Goal: Feedback & Contribution: Contribute content

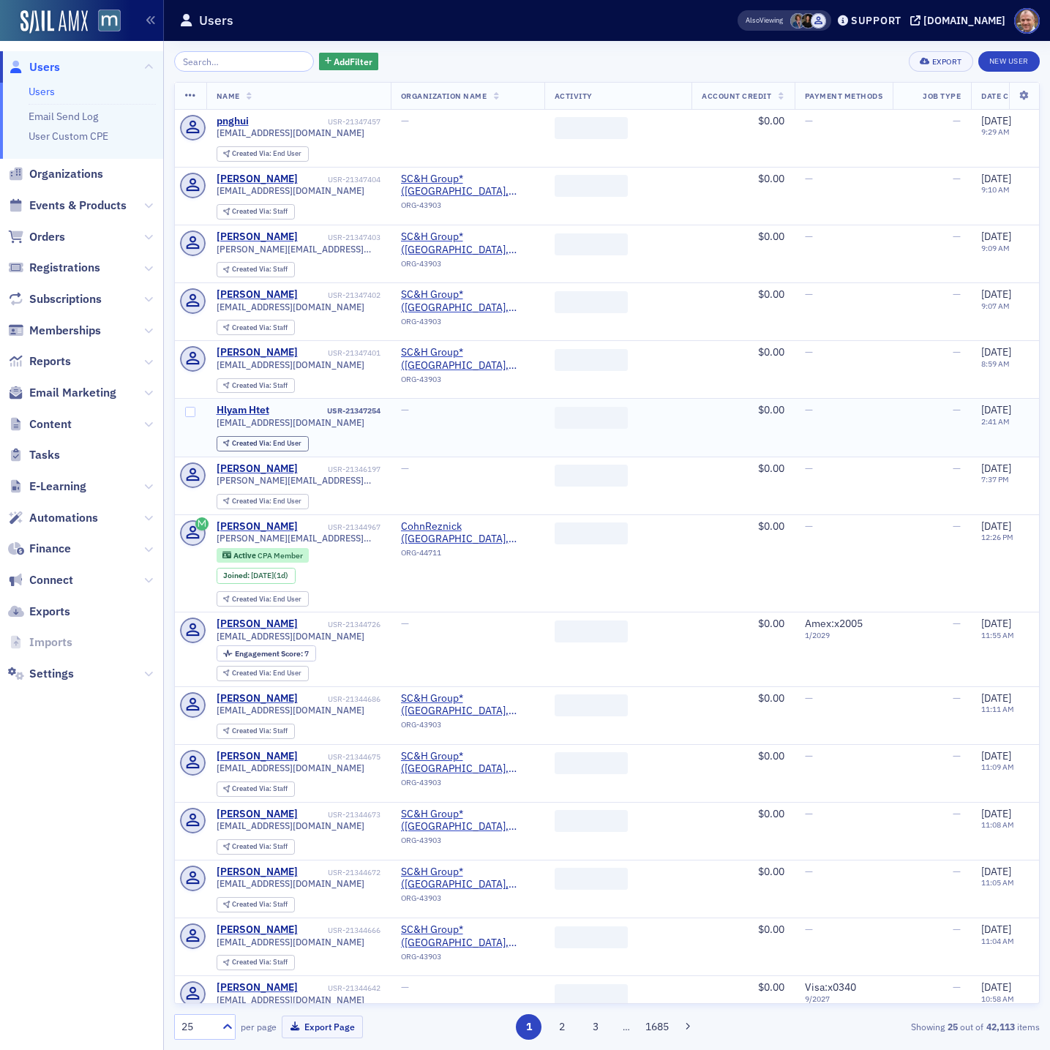
scroll to position [0, 1]
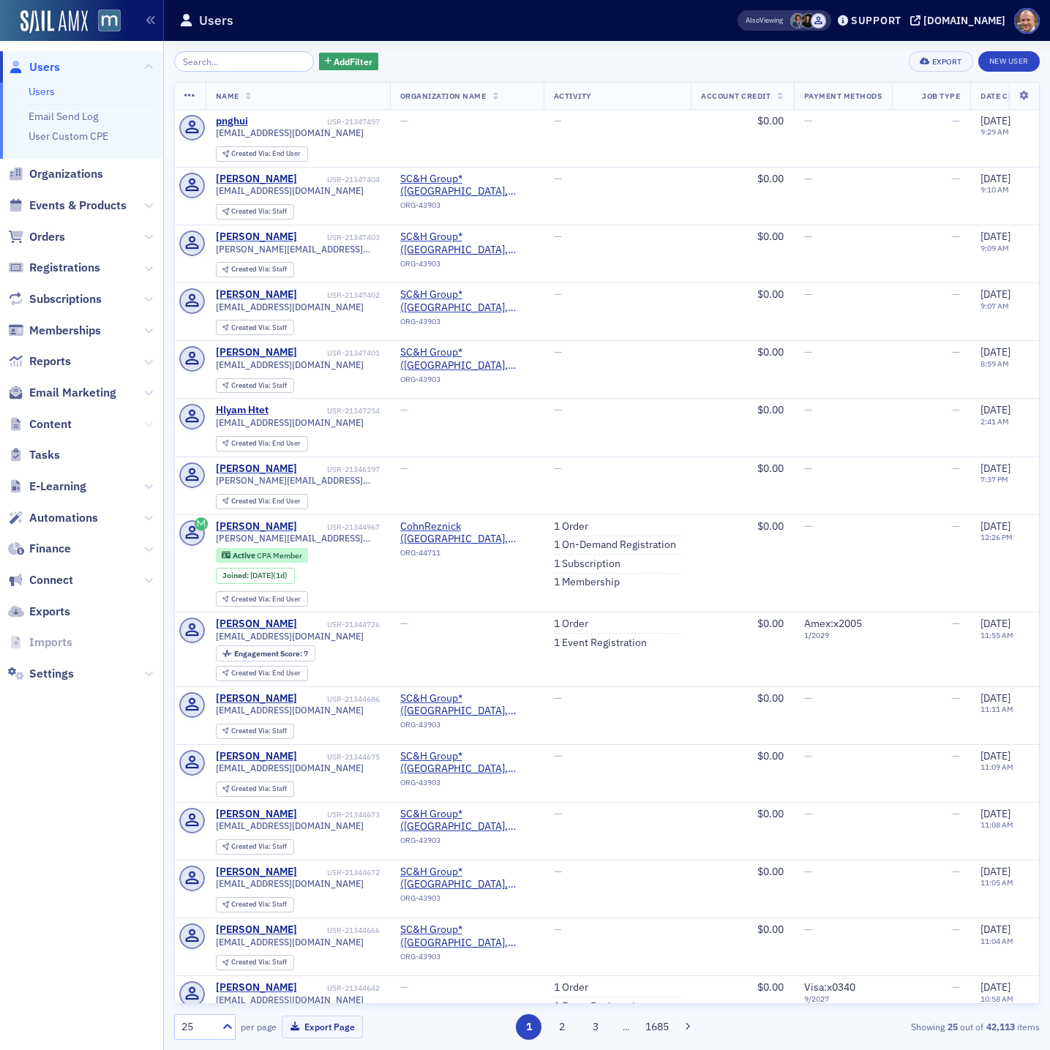
click at [150, 424] on icon at bounding box center [148, 424] width 9 height 9
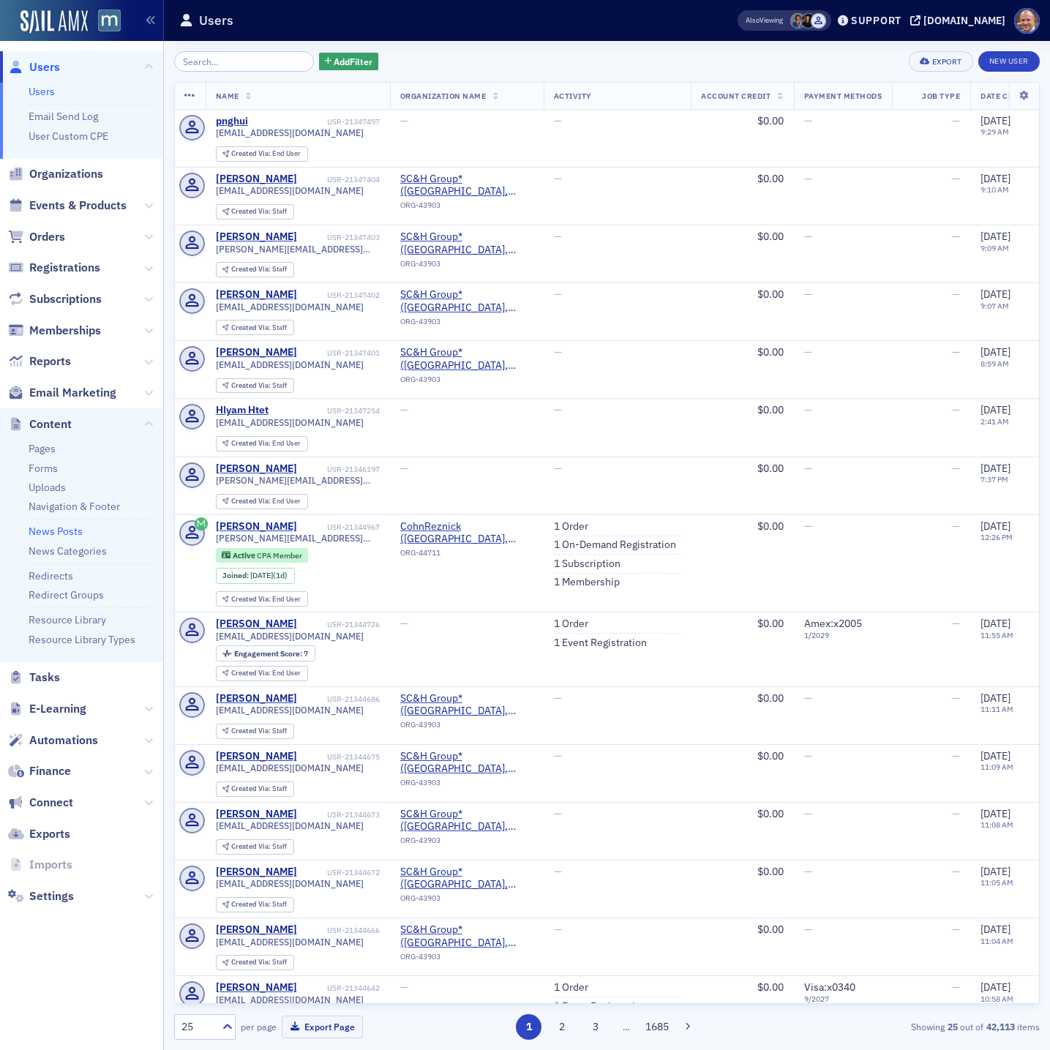
click at [41, 528] on link "News Posts" at bounding box center [56, 531] width 54 height 13
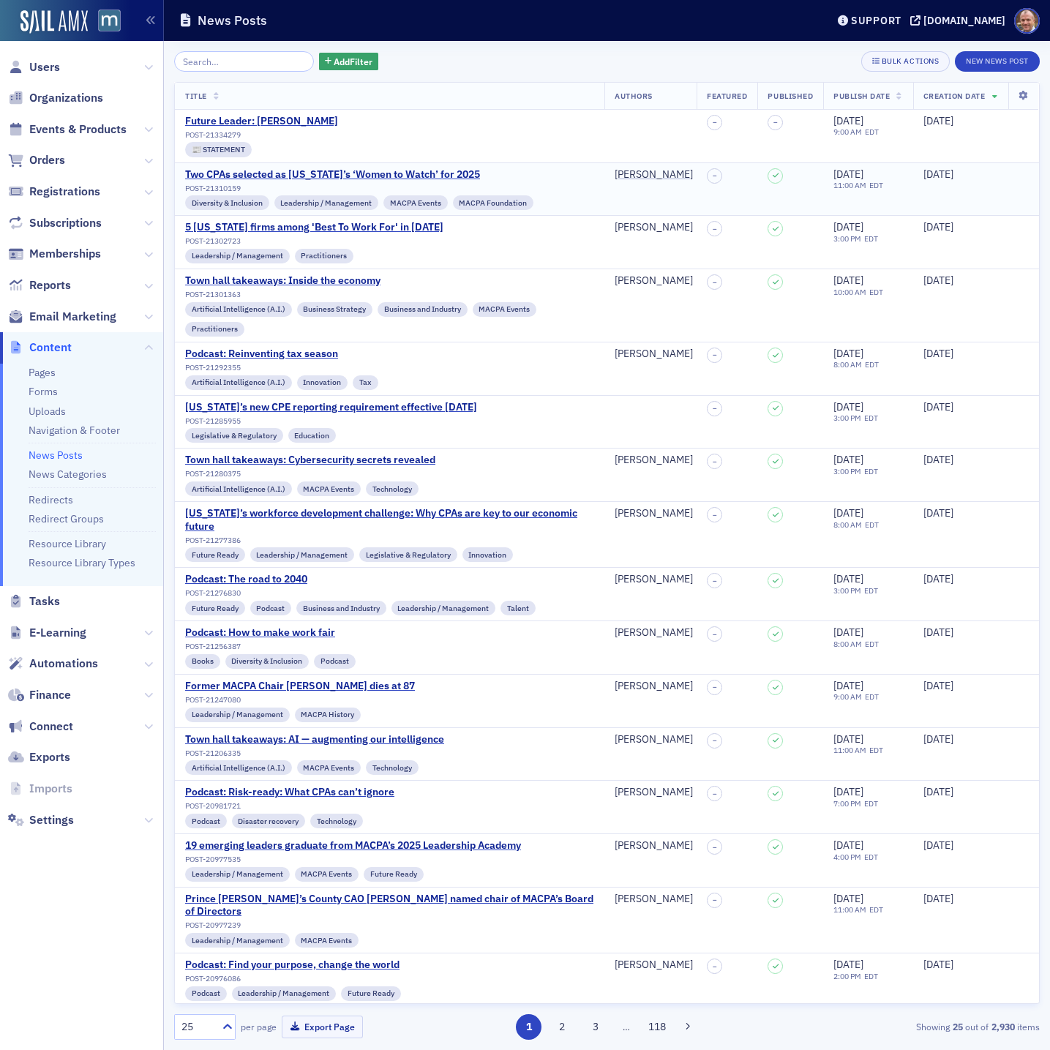
scroll to position [1, 0]
click at [1012, 59] on button "New News Post" at bounding box center [997, 61] width 85 height 20
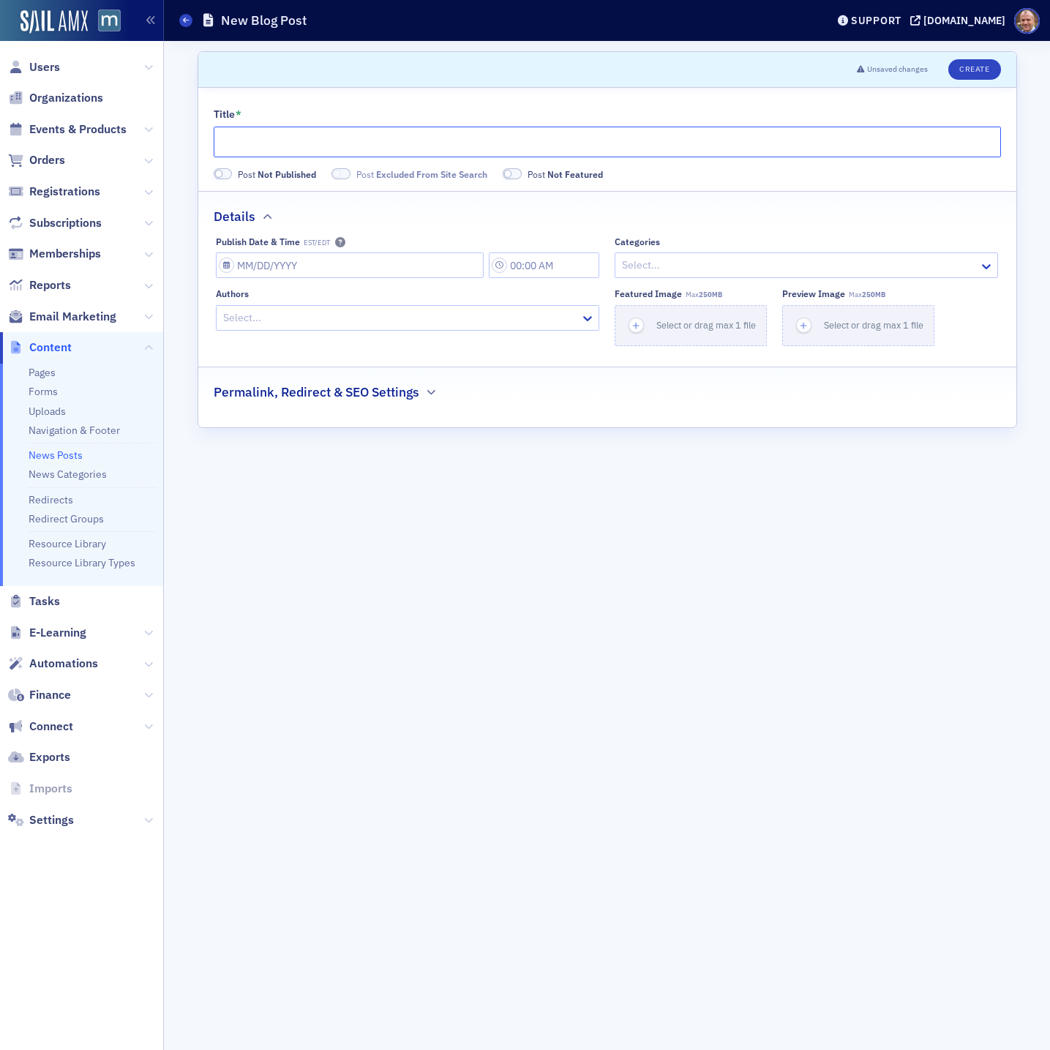
click at [407, 143] on input "Title *" at bounding box center [607, 142] width 787 height 31
paste input "Resources offered for federal workers impacted by shutdown"
type input "Resources offered for federal workers impacted by shutdown"
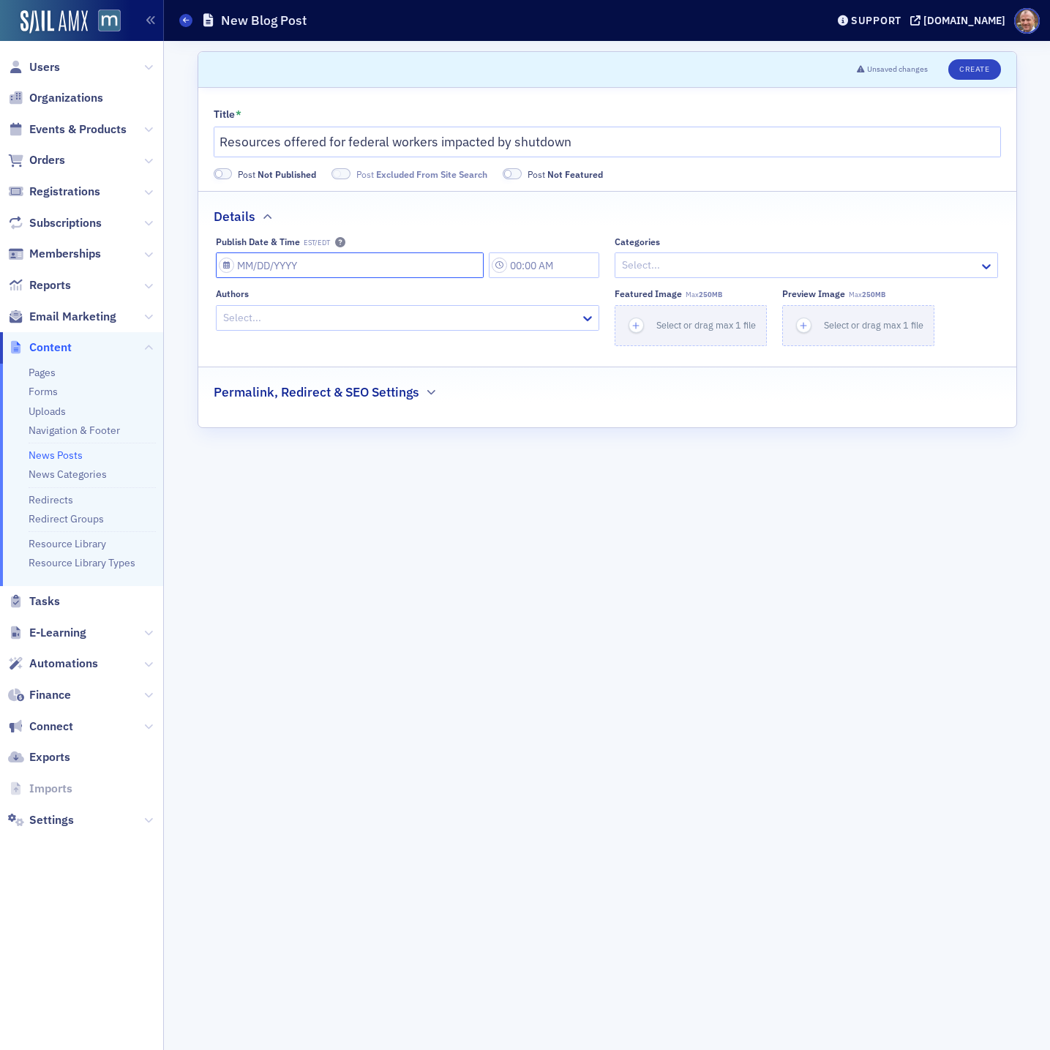
select select "9"
select select "2025"
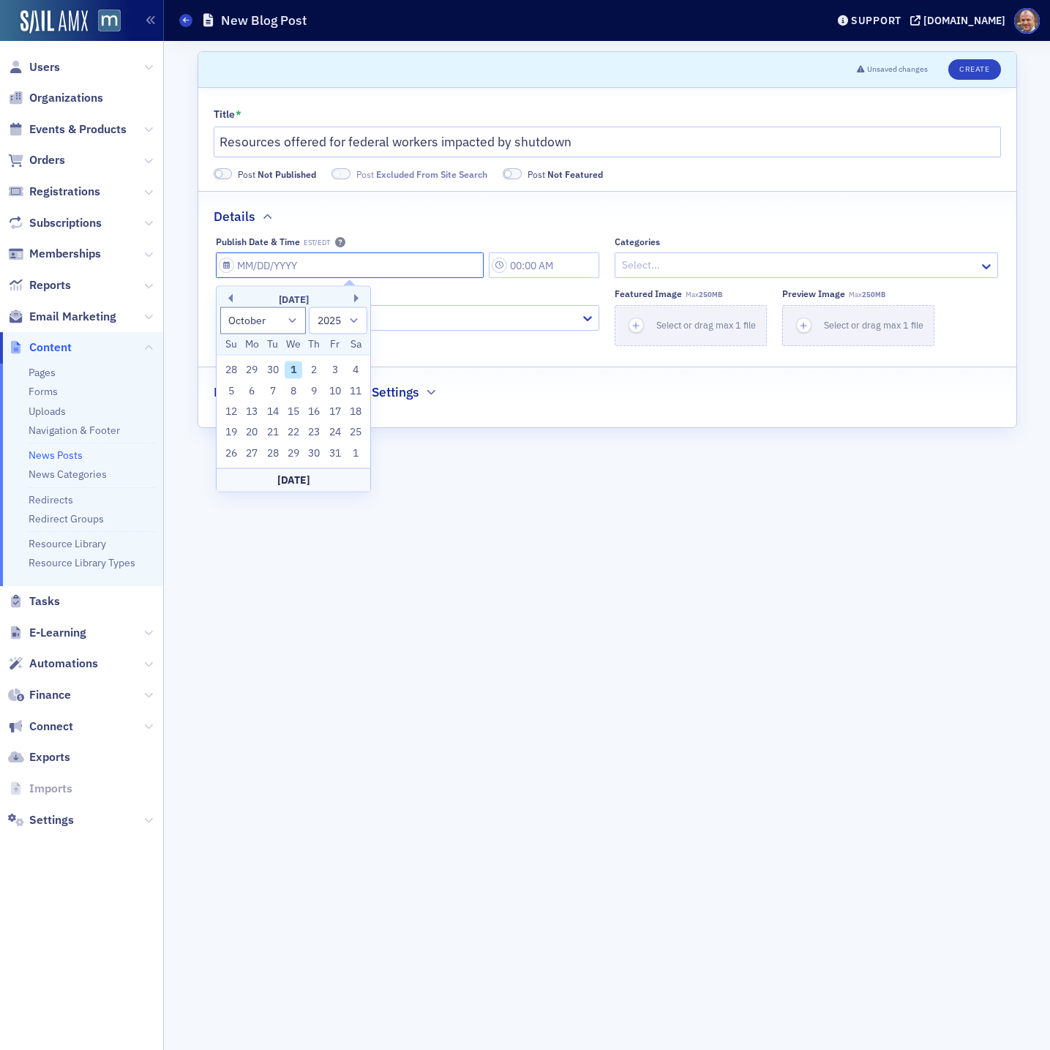
click at [388, 260] on input "Publish Date & Time EST/EDT" at bounding box center [350, 265] width 268 height 26
click at [292, 368] on div "1" at bounding box center [294, 370] width 18 height 18
type input "[DATE]"
type input "11:00 AM"
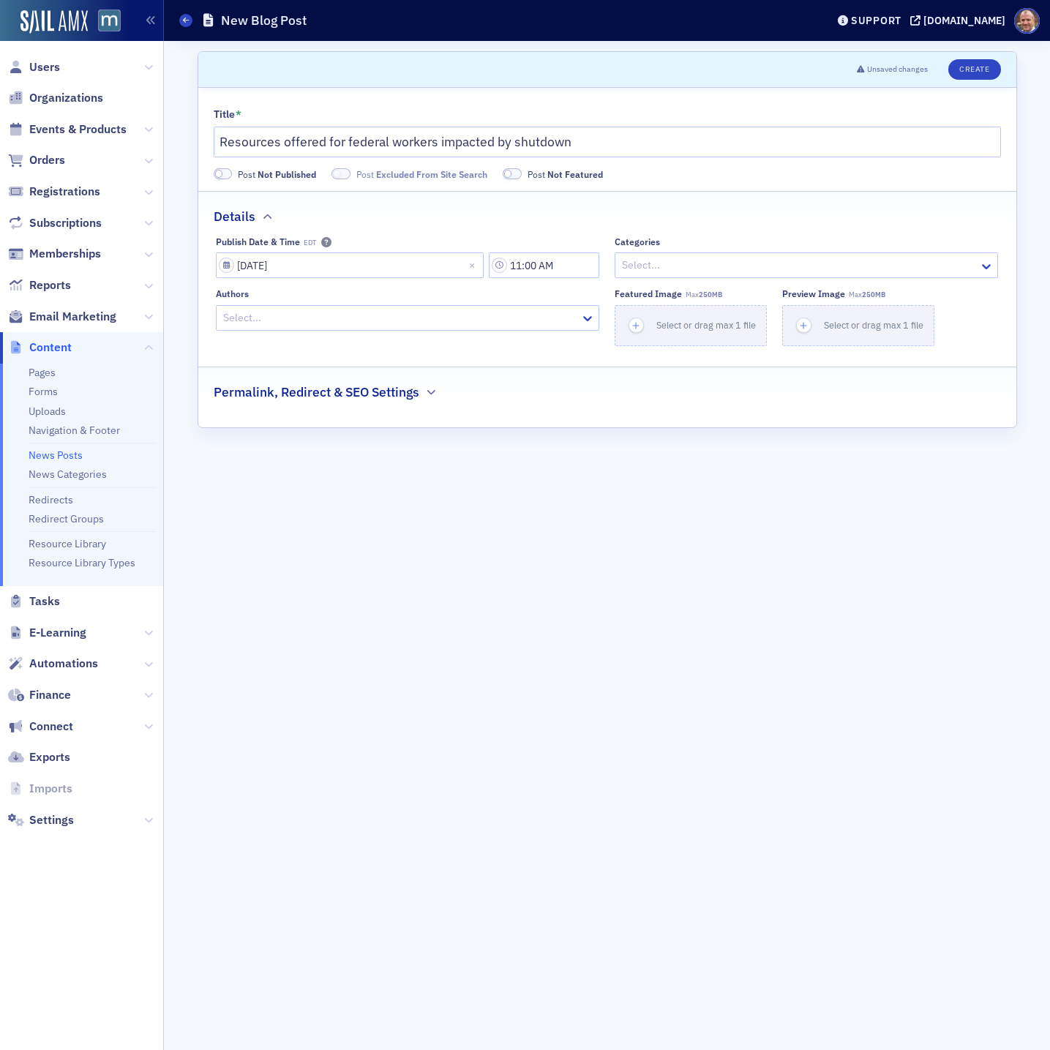
click at [672, 266] on div at bounding box center [798, 265] width 357 height 18
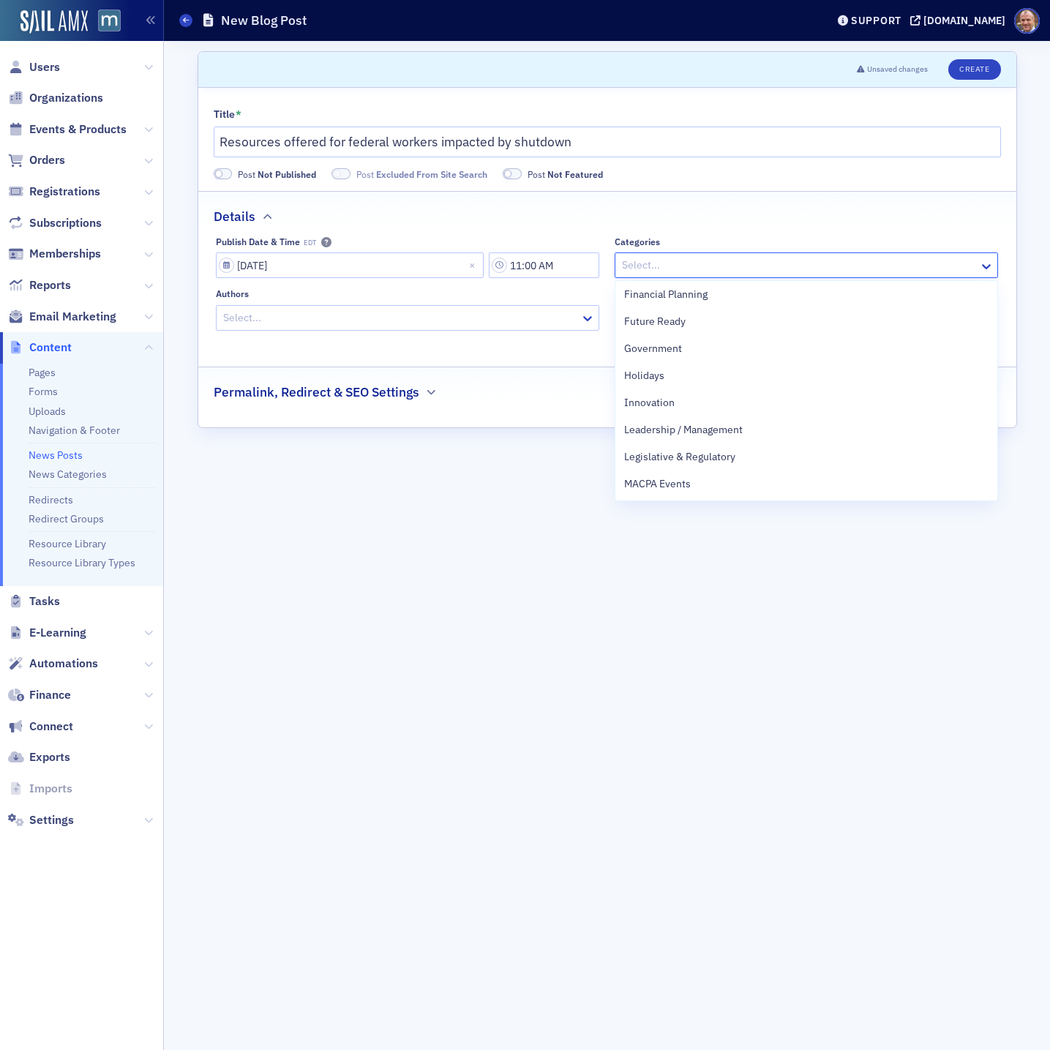
scroll to position [383, 0]
click at [658, 349] on span "Government" at bounding box center [653, 347] width 58 height 15
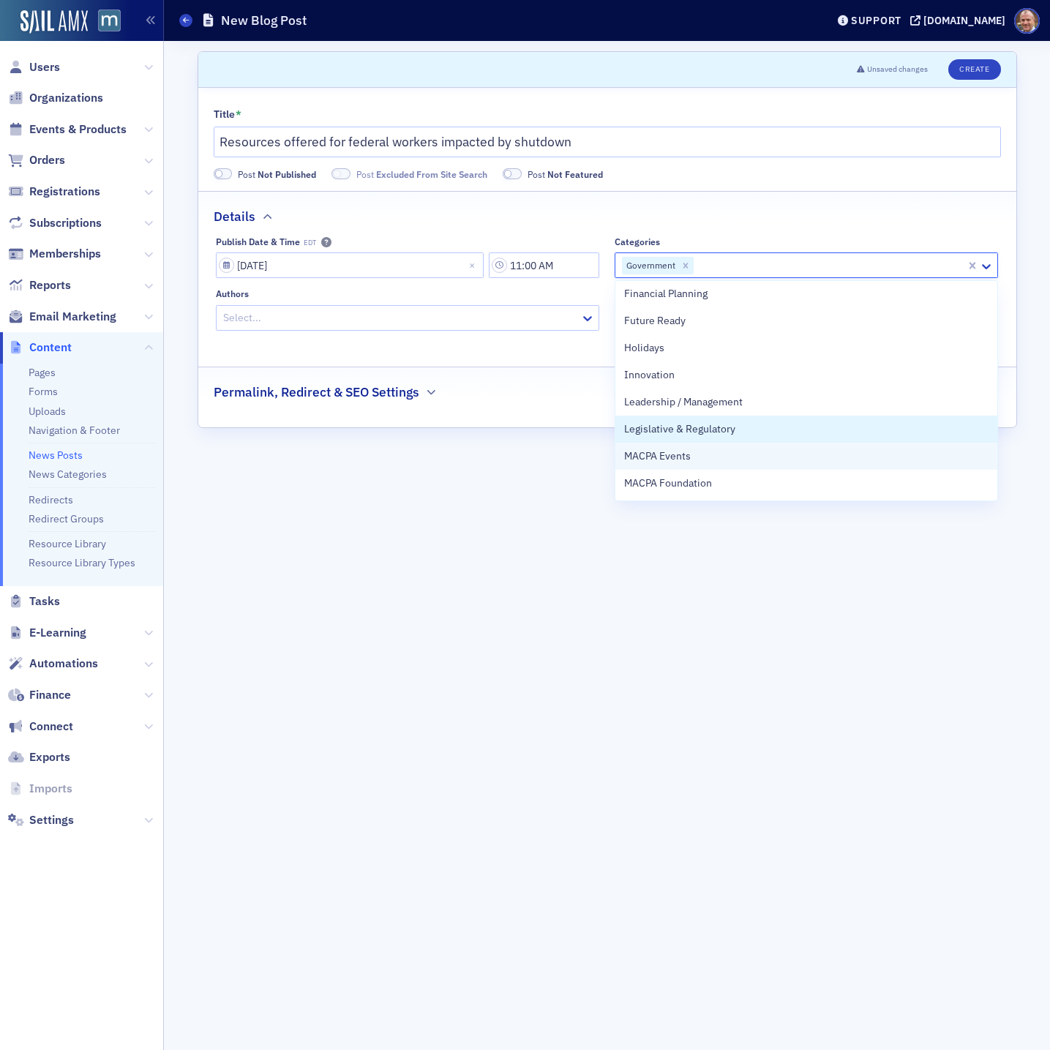
click at [680, 434] on span "Legislative & Regulatory" at bounding box center [679, 428] width 111 height 15
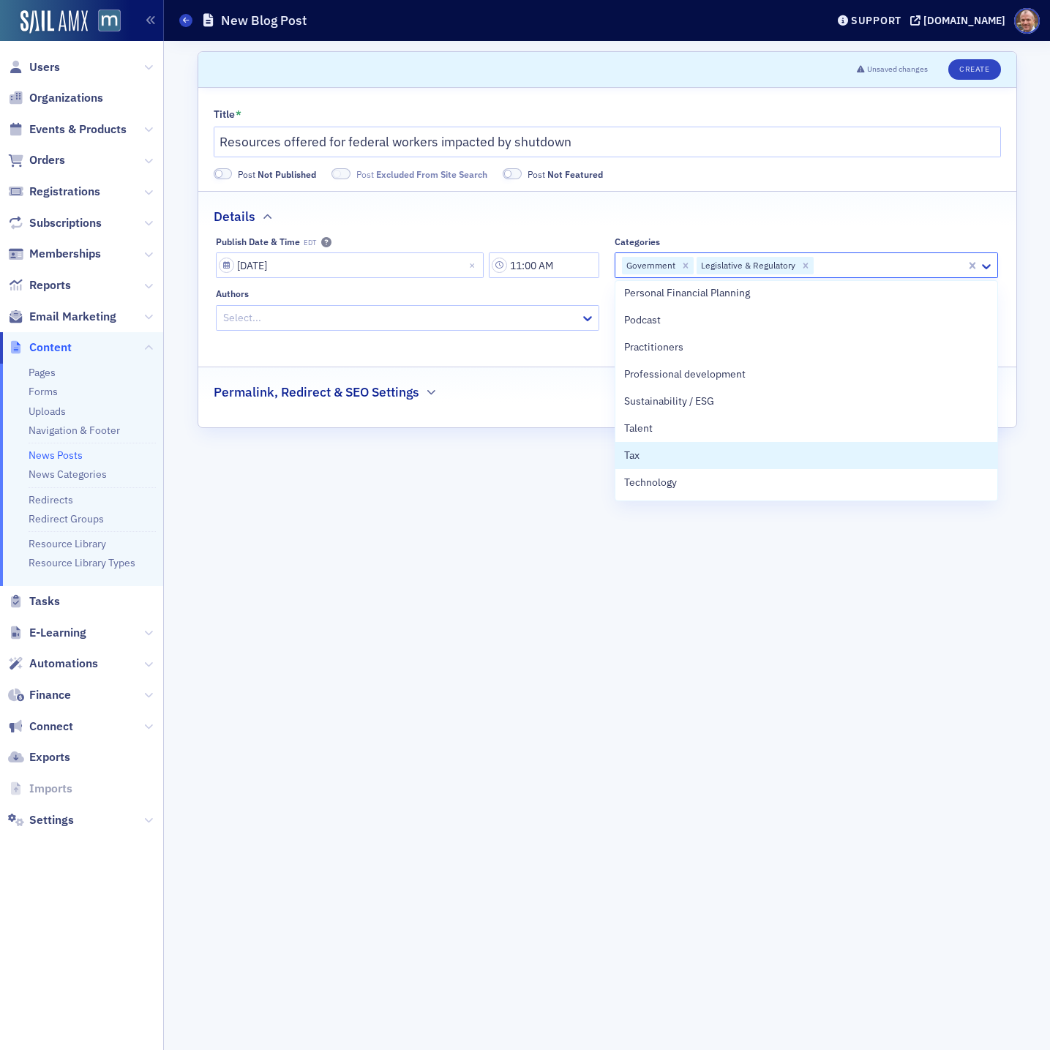
scroll to position [653, 0]
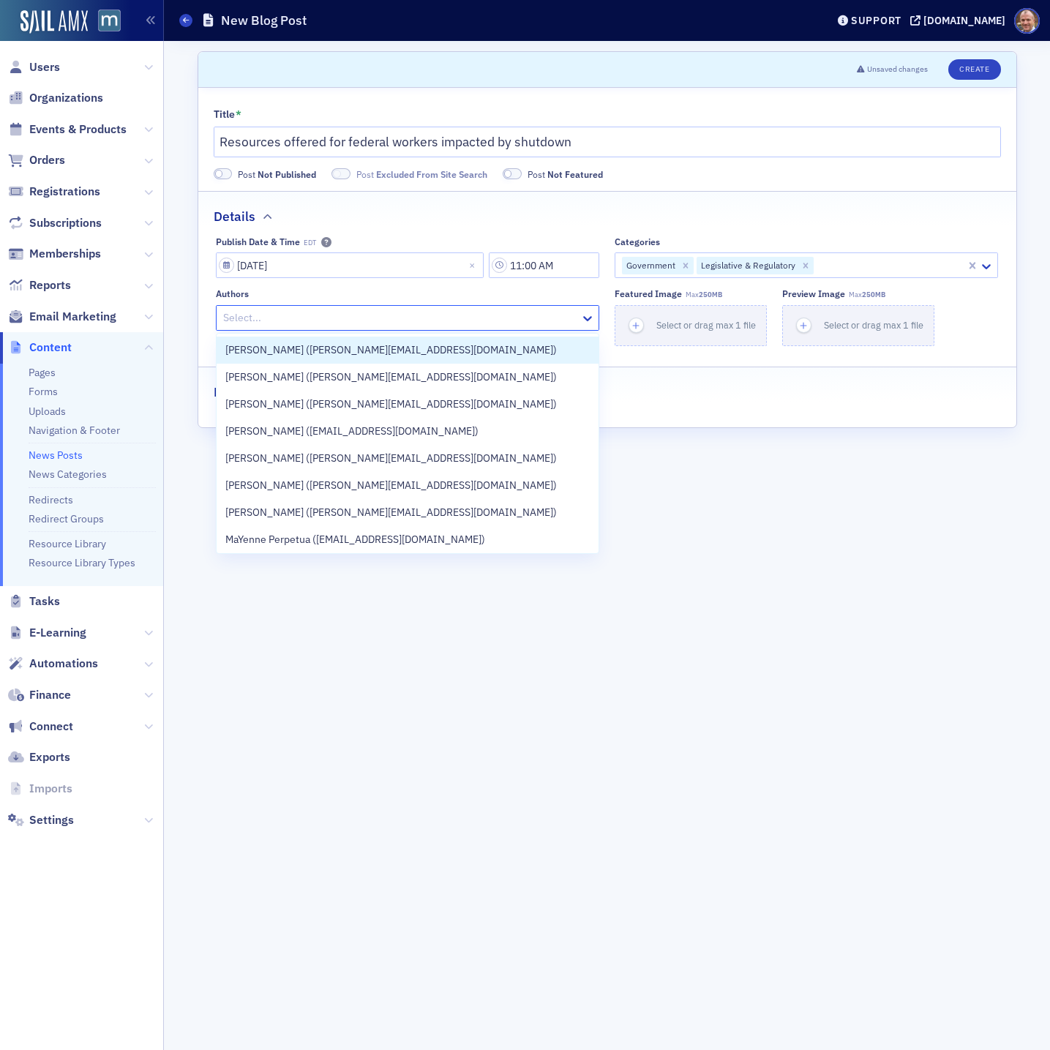
click at [339, 319] on div at bounding box center [400, 318] width 357 height 18
click at [339, 317] on div at bounding box center [400, 318] width 357 height 18
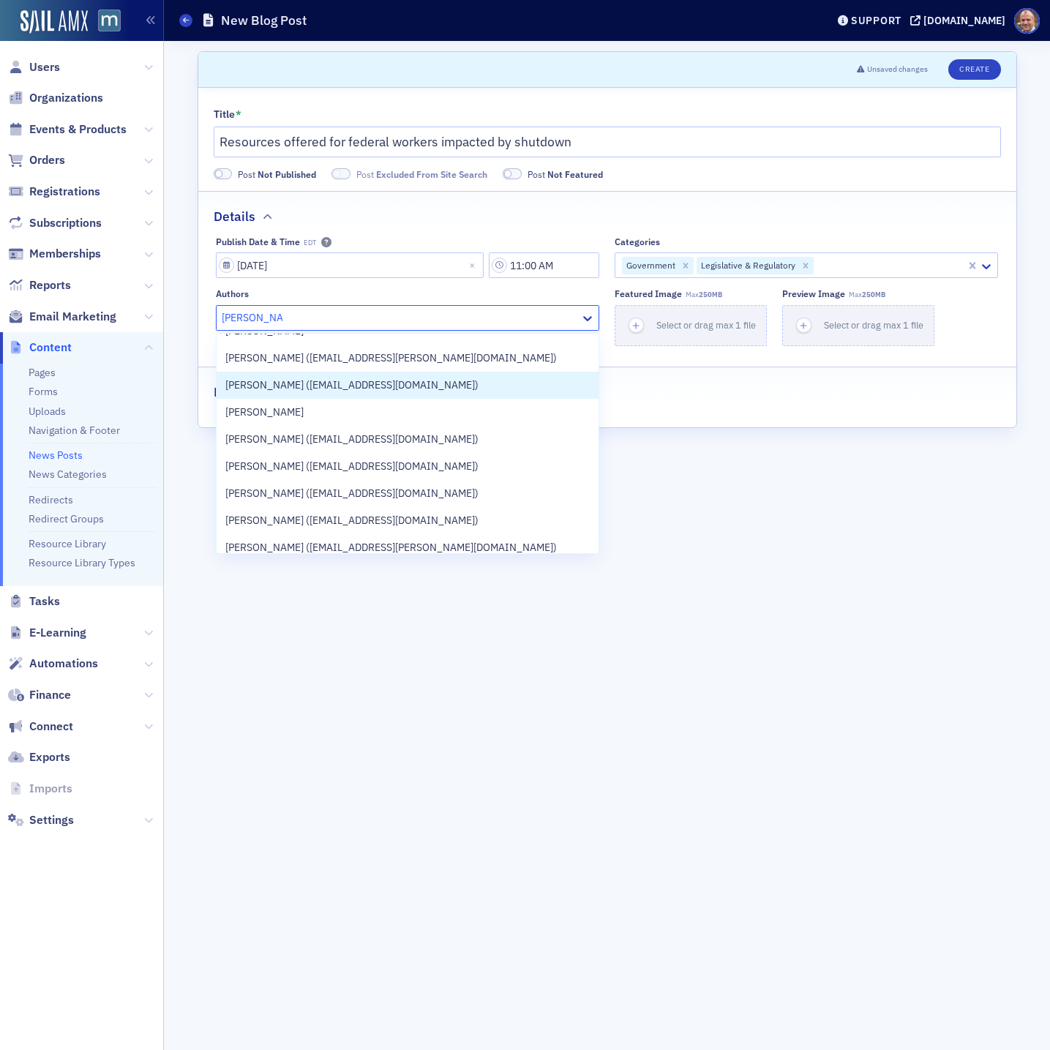
scroll to position [21, 0]
type input "[PERSON_NAME]"
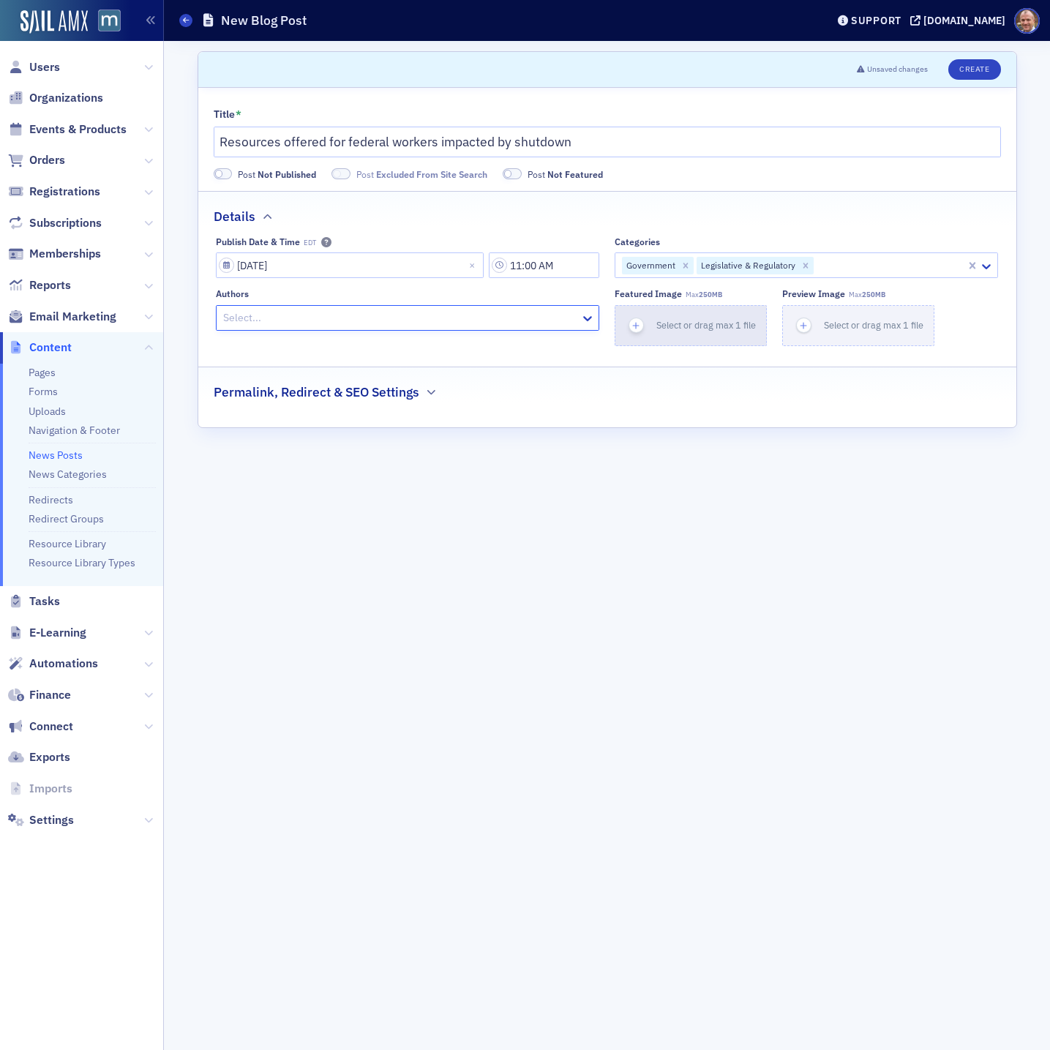
click at [693, 322] on span "Select or drag max 1 file" at bounding box center [705, 325] width 99 height 12
click at [691, 328] on span "Select or drag max 1 file" at bounding box center [705, 325] width 99 height 12
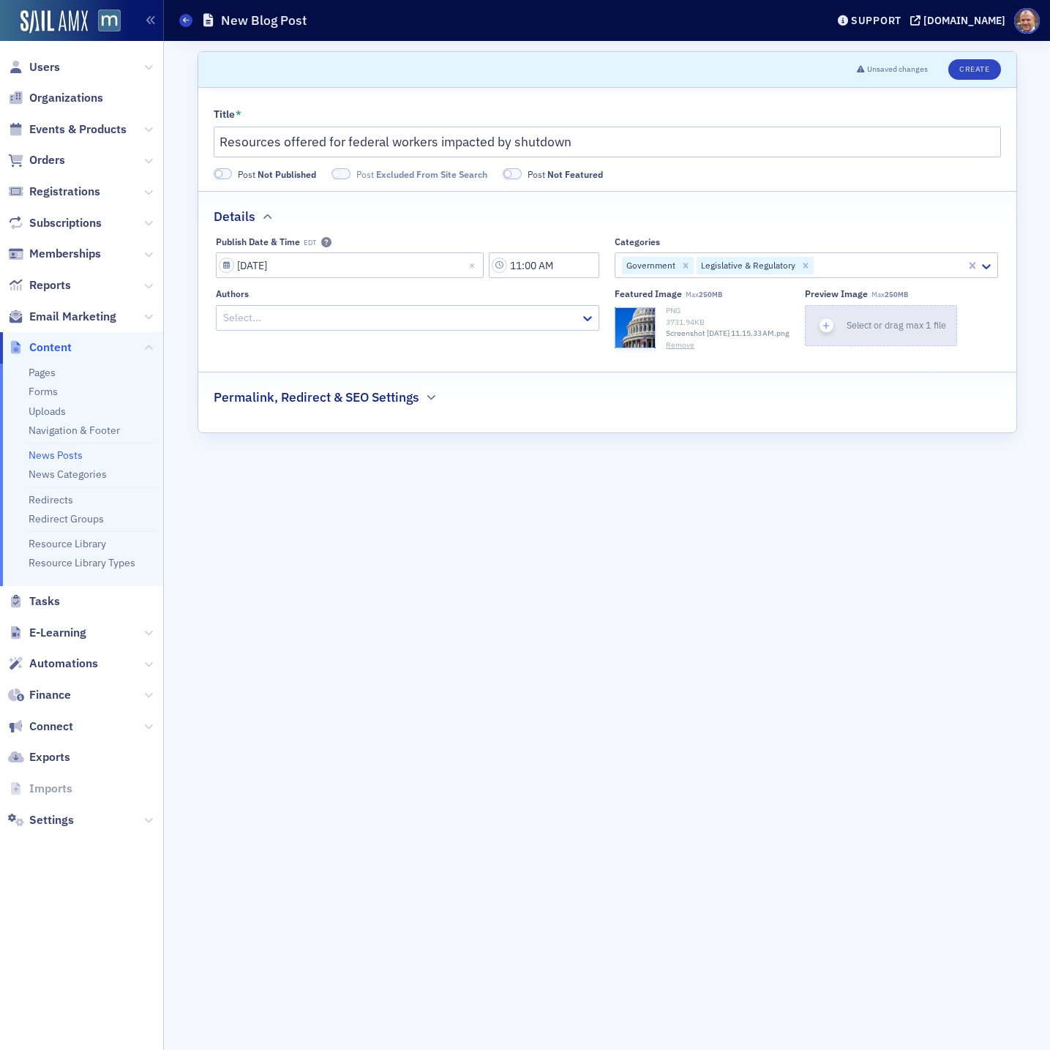
click at [914, 324] on span "Select or drag max 1 file" at bounding box center [895, 325] width 99 height 12
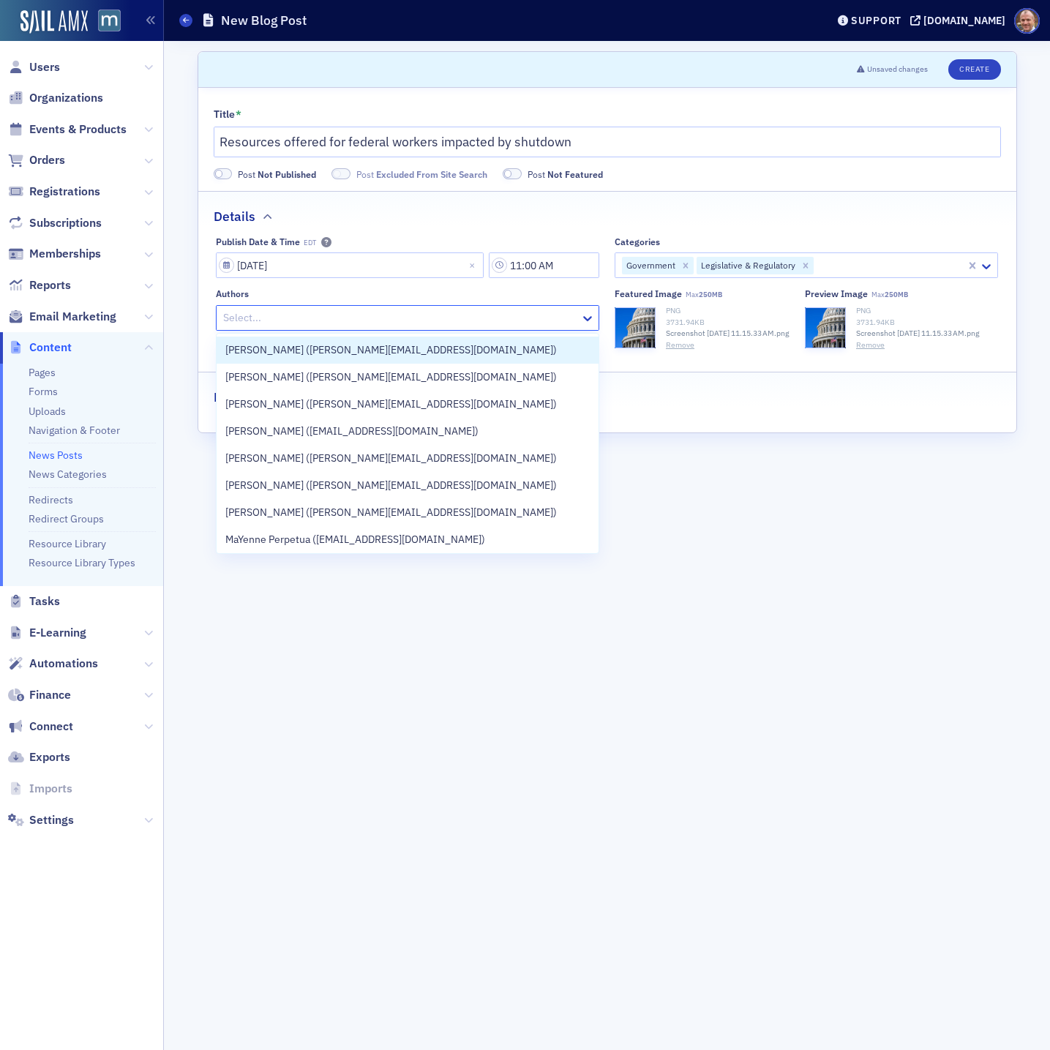
click at [326, 323] on div at bounding box center [400, 318] width 357 height 18
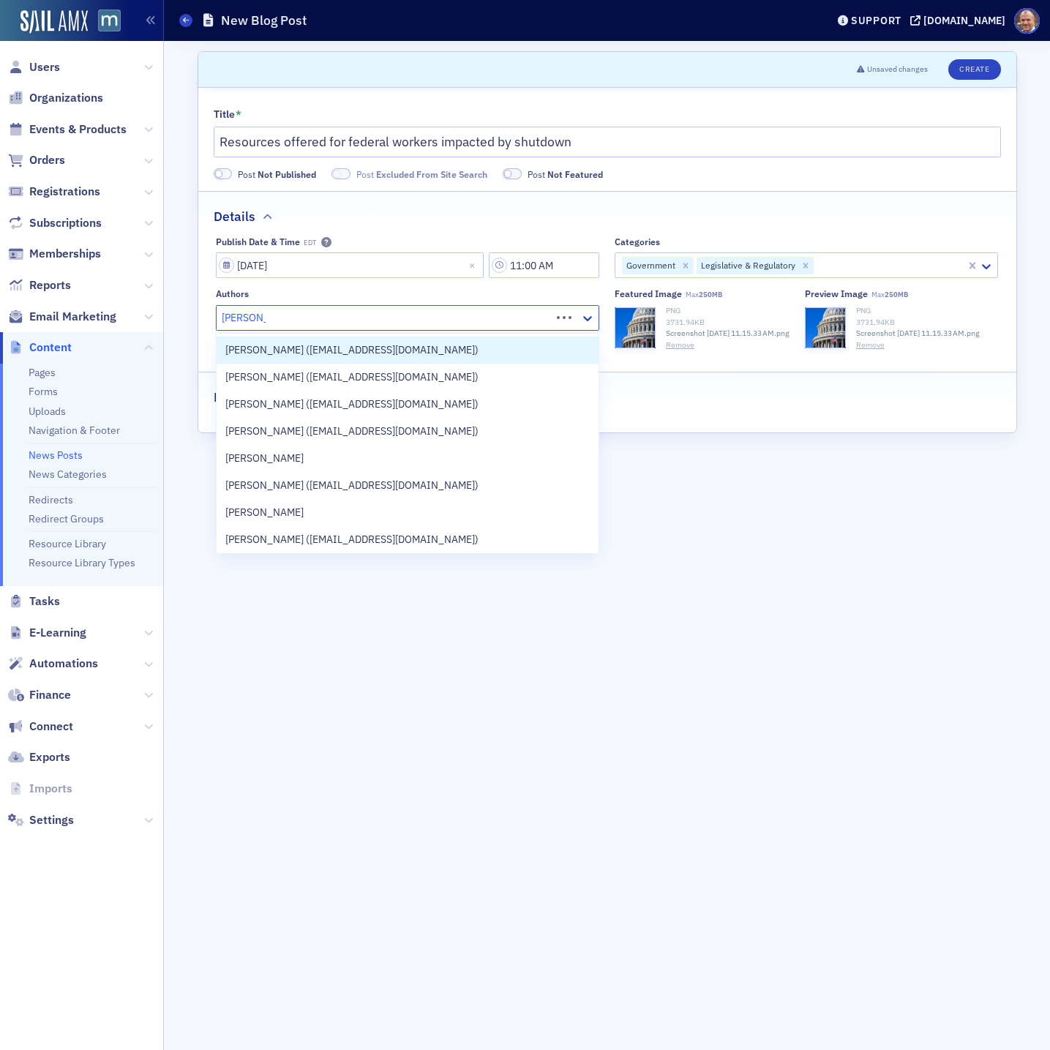
type input "[PERSON_NAME]"
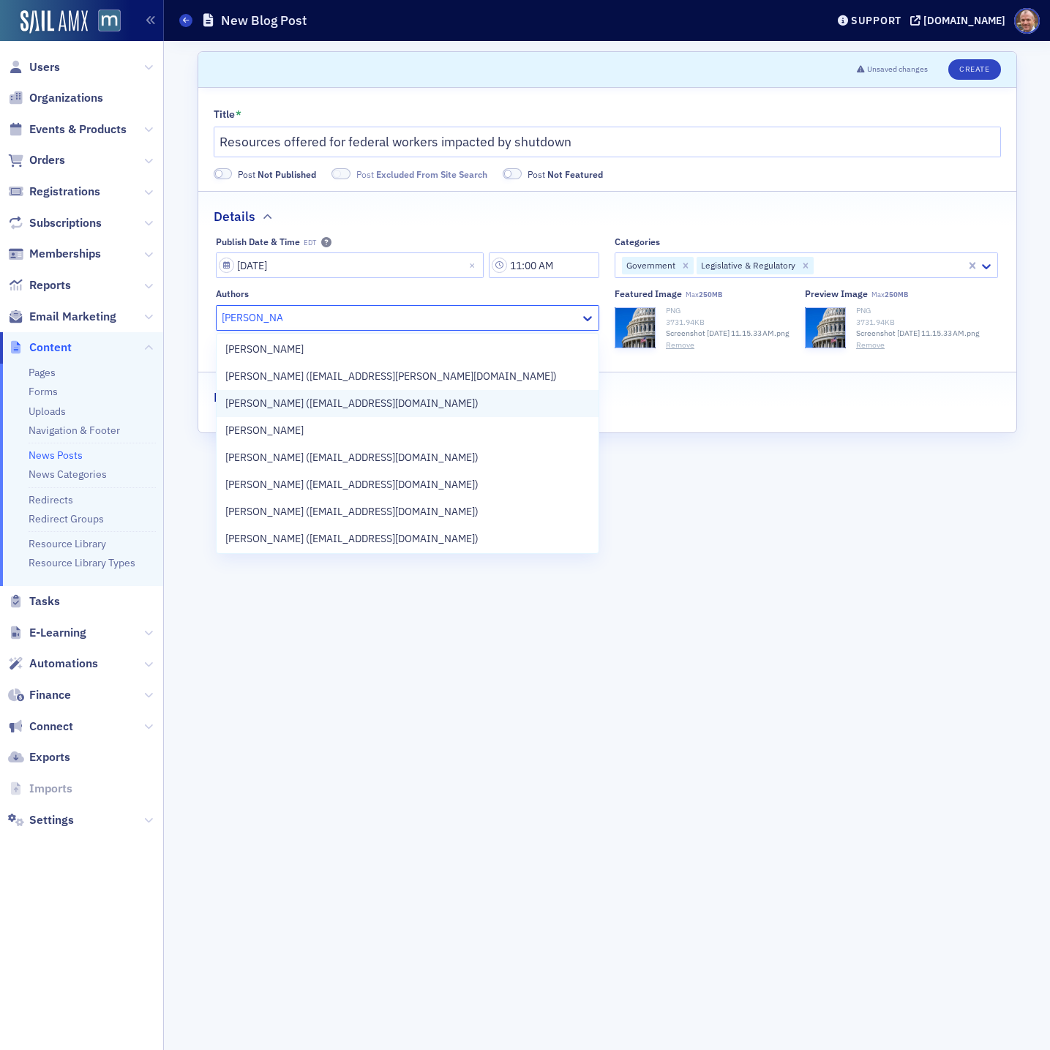
click at [315, 402] on span "[PERSON_NAME] ([EMAIL_ADDRESS][DOMAIN_NAME])" at bounding box center [351, 403] width 253 height 15
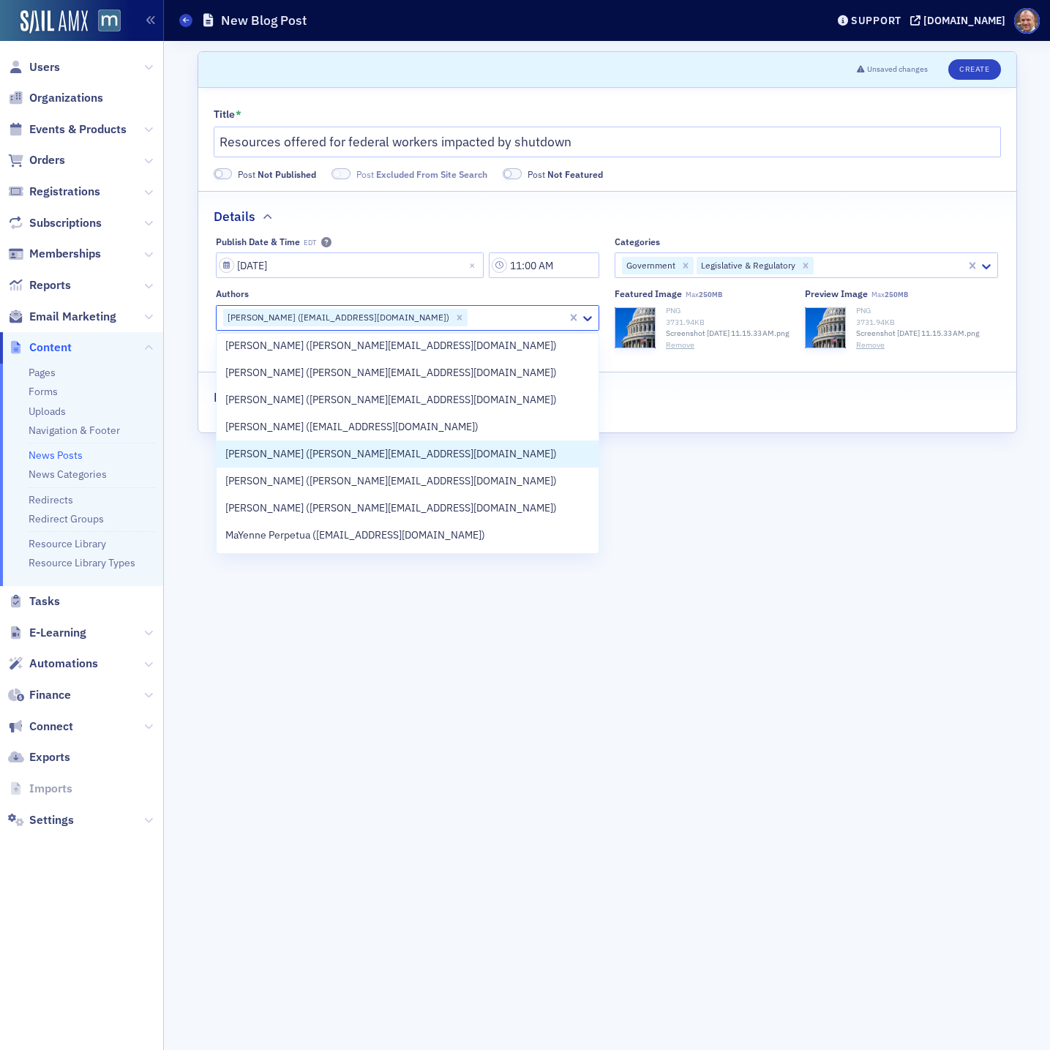
click at [708, 462] on form "Scroll to Unsaved changes Create Title * Resources offered for federal workers …" at bounding box center [607, 545] width 819 height 988
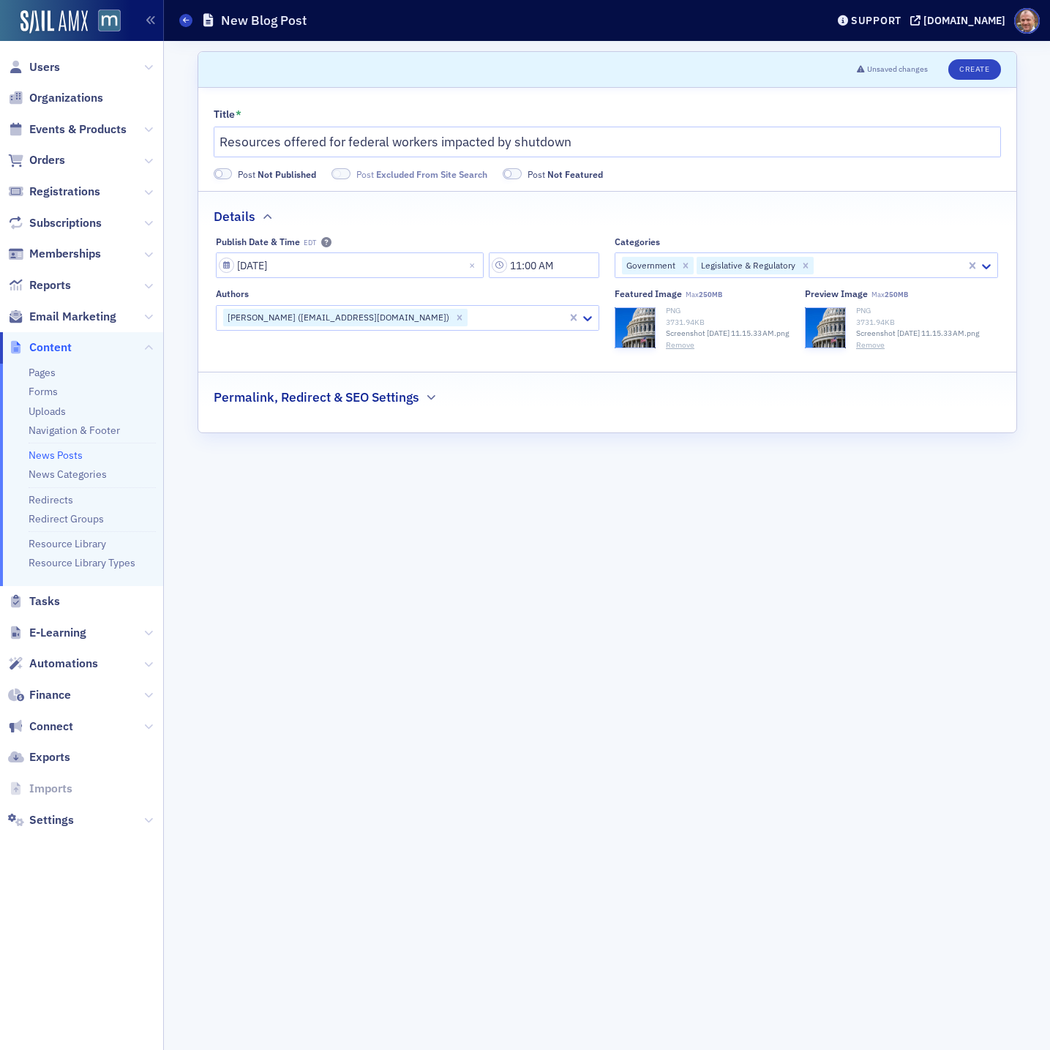
click at [401, 407] on h2 "Permalink, Redirect & SEO Settings" at bounding box center [317, 397] width 206 height 19
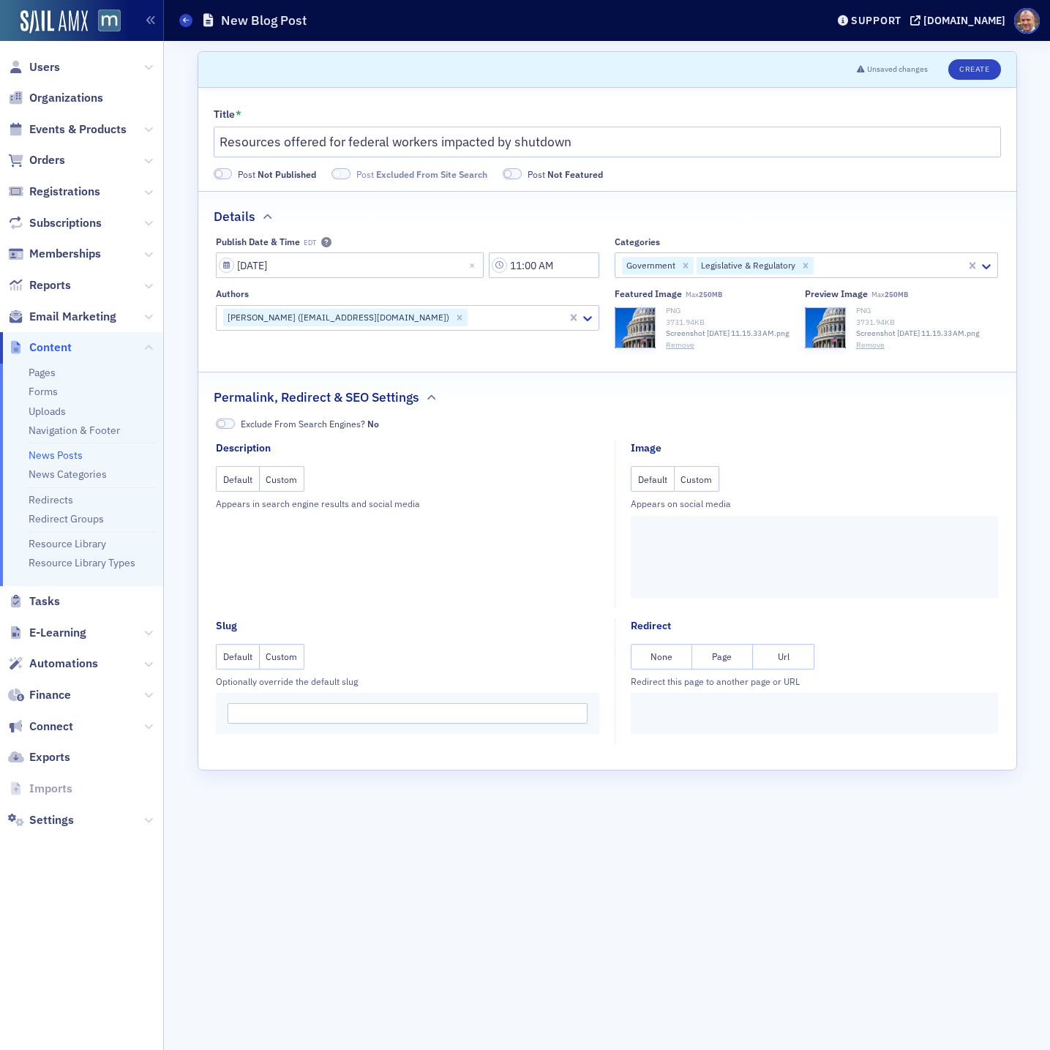
click at [699, 492] on button "Custom" at bounding box center [696, 479] width 45 height 26
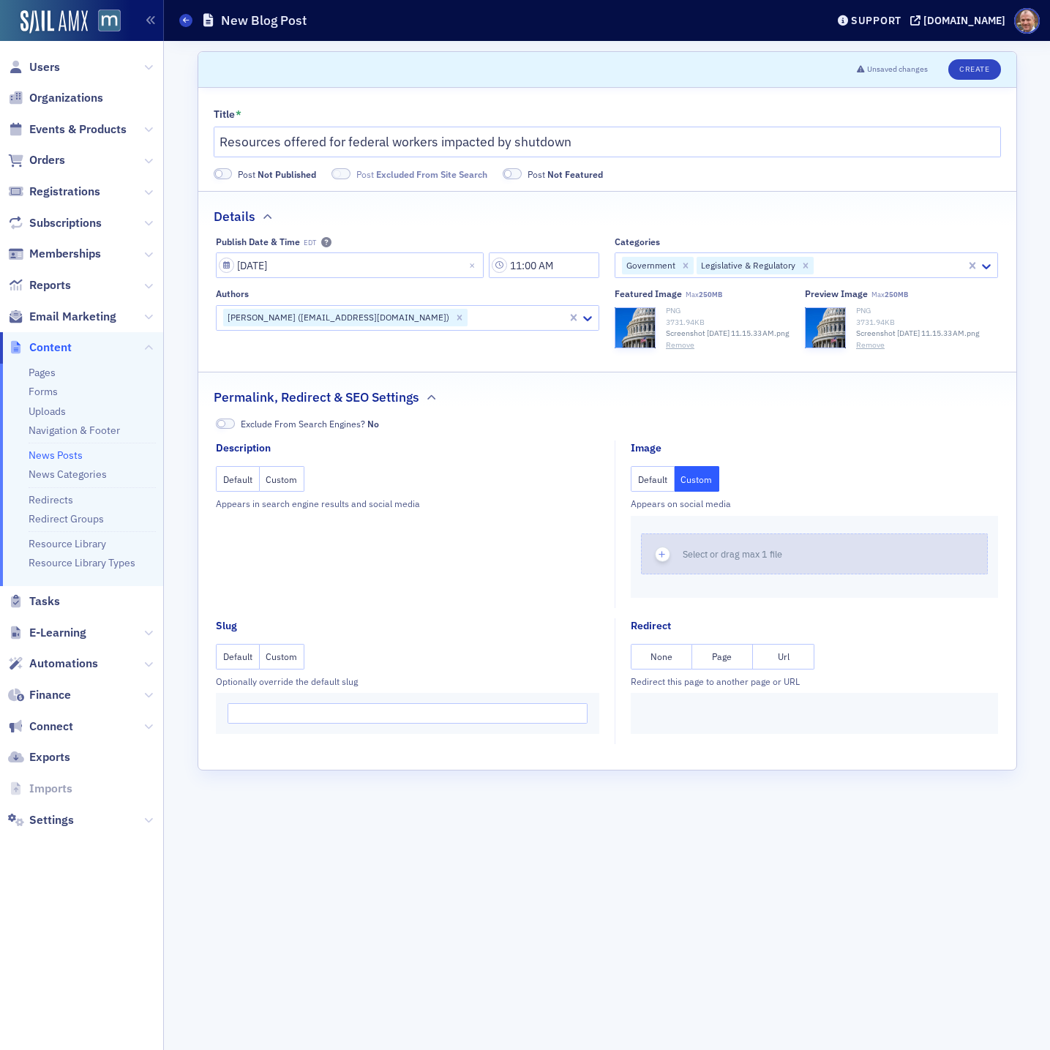
click at [686, 560] on span "Select or drag max 1 file" at bounding box center [732, 554] width 99 height 12
click at [278, 492] on button "Custom" at bounding box center [282, 479] width 45 height 26
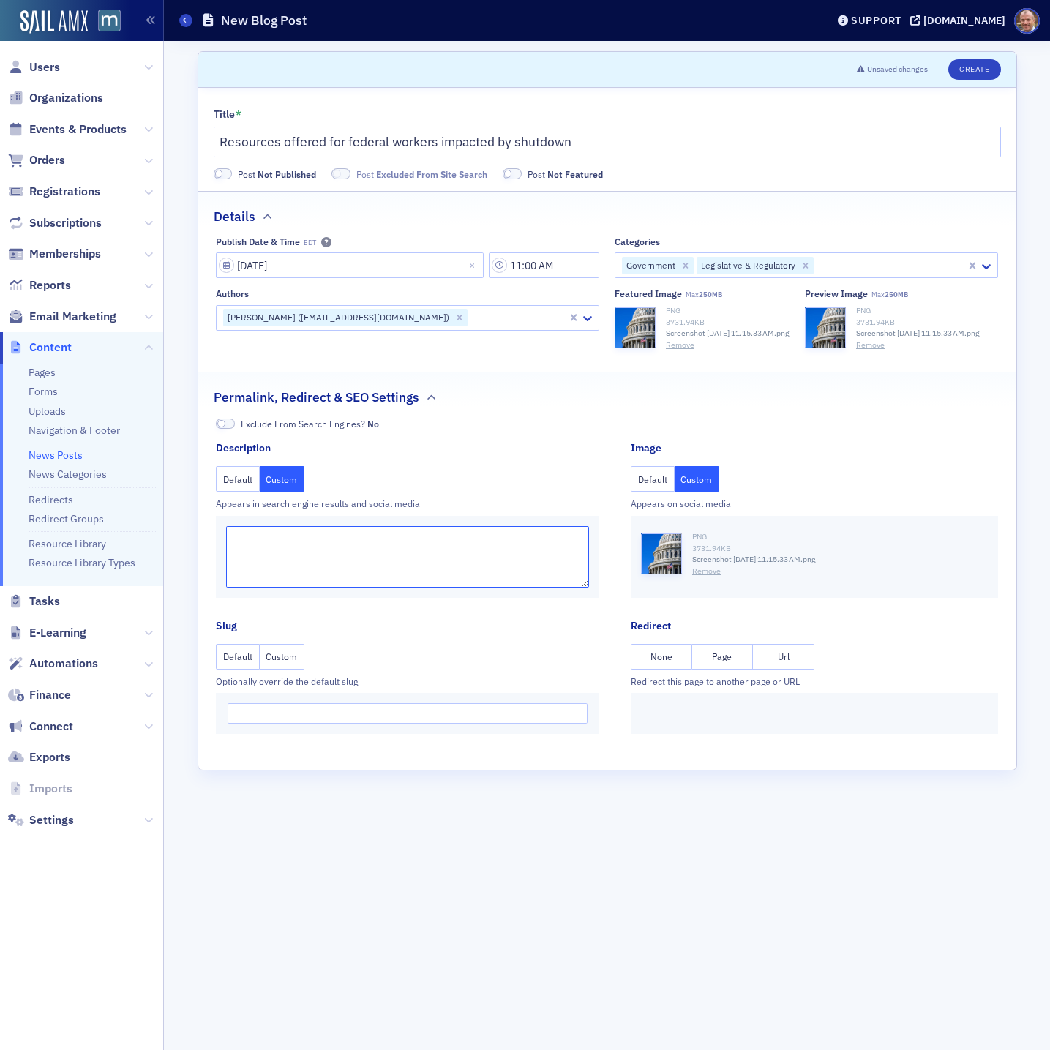
click at [279, 559] on textarea at bounding box center [407, 556] width 363 height 61
paste textarea "The federal government shut down operations on Oct. 1, leaving consumers of fed…"
type textarea "The federal government shut down operations on Oct. 1, leaving consumers of fed…"
click at [966, 73] on button "Create" at bounding box center [974, 69] width 52 height 20
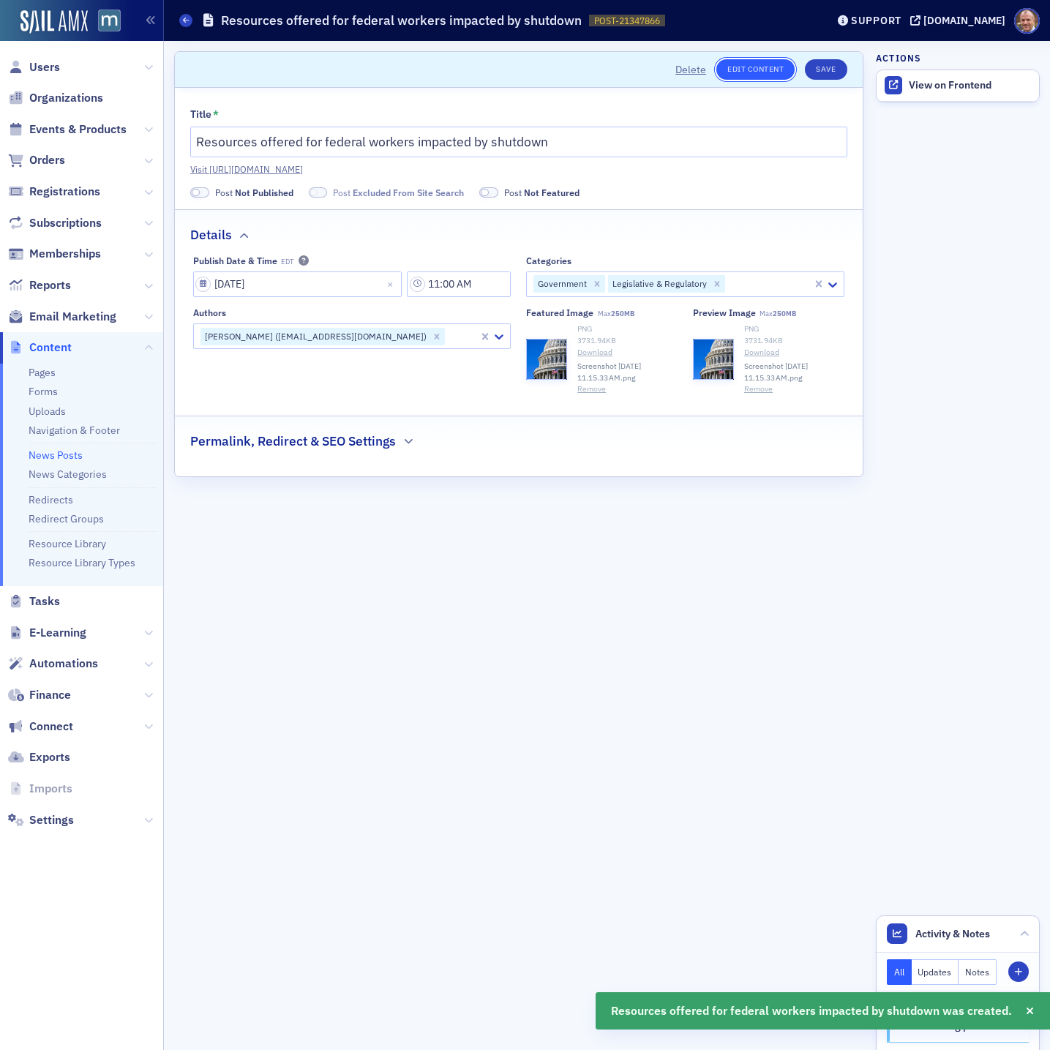
click at [753, 73] on link "Edit Content" at bounding box center [755, 69] width 78 height 20
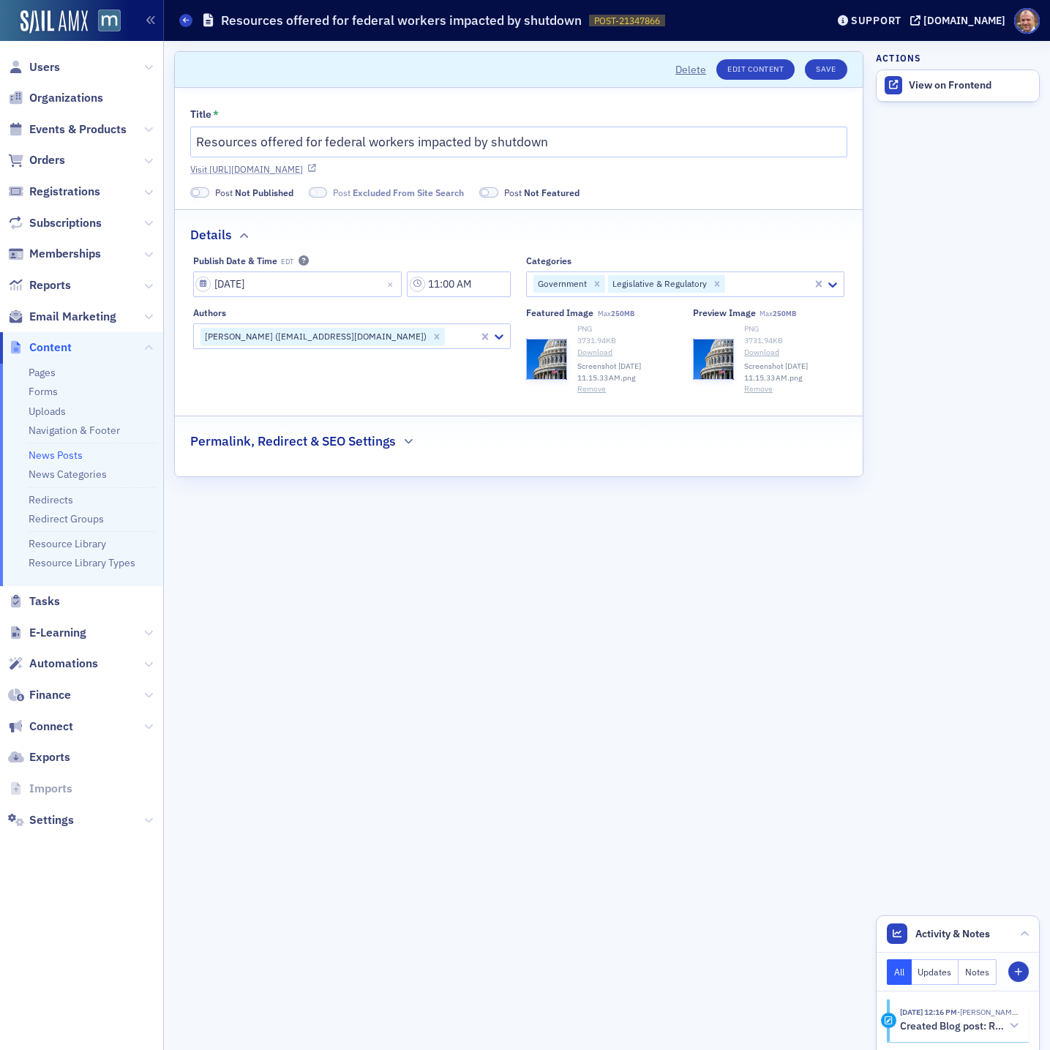
click at [511, 168] on link "Visit https://macpa.org/news/21347866-resources-offered-for-federal-workers-imp…" at bounding box center [518, 168] width 657 height 13
click at [200, 190] on span at bounding box center [199, 192] width 19 height 11
click at [826, 74] on button "Save" at bounding box center [826, 69] width 42 height 20
